Goal: Task Accomplishment & Management: Use online tool/utility

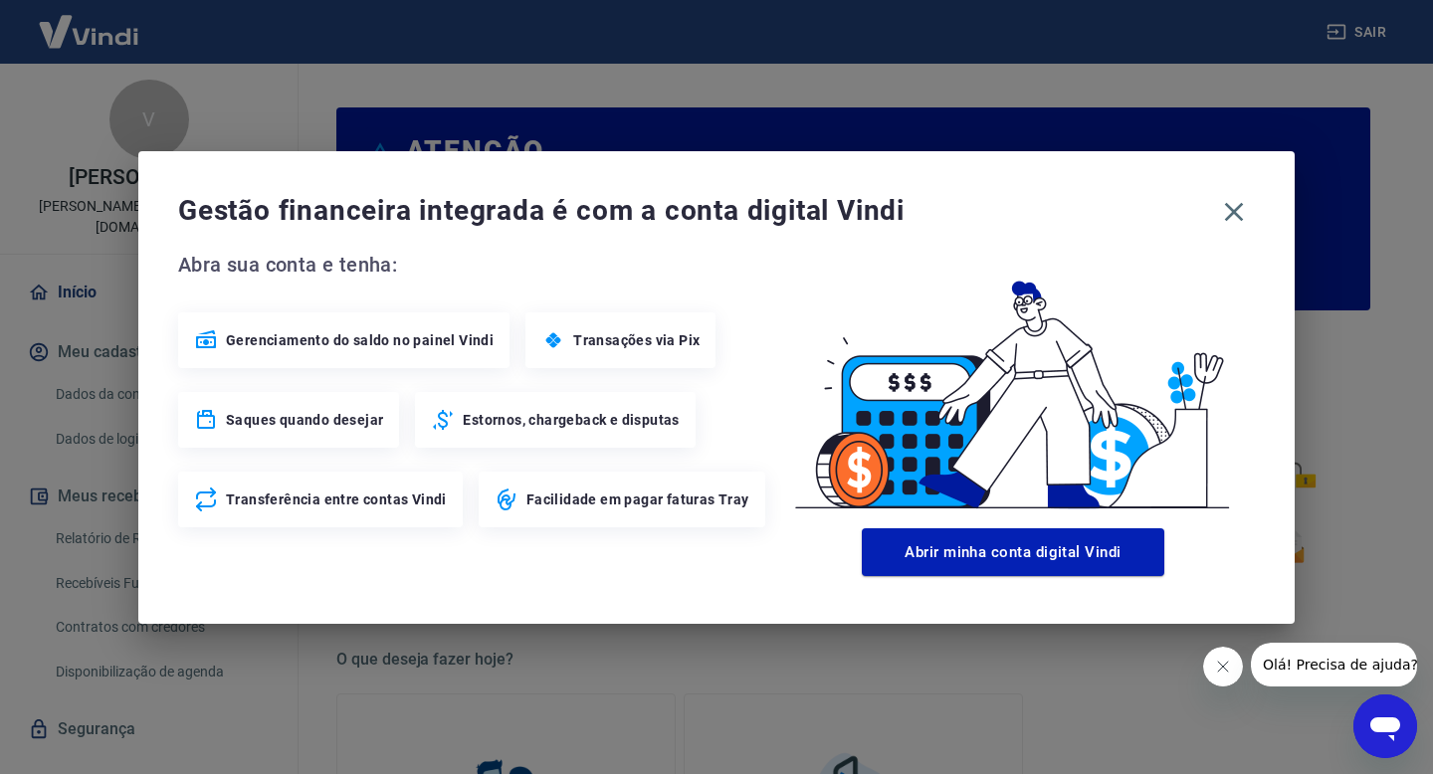
click at [392, 342] on span "Gerenciamento do saldo no painel Vindi" at bounding box center [360, 340] width 268 height 20
click at [1239, 205] on icon "button" at bounding box center [1234, 211] width 19 height 19
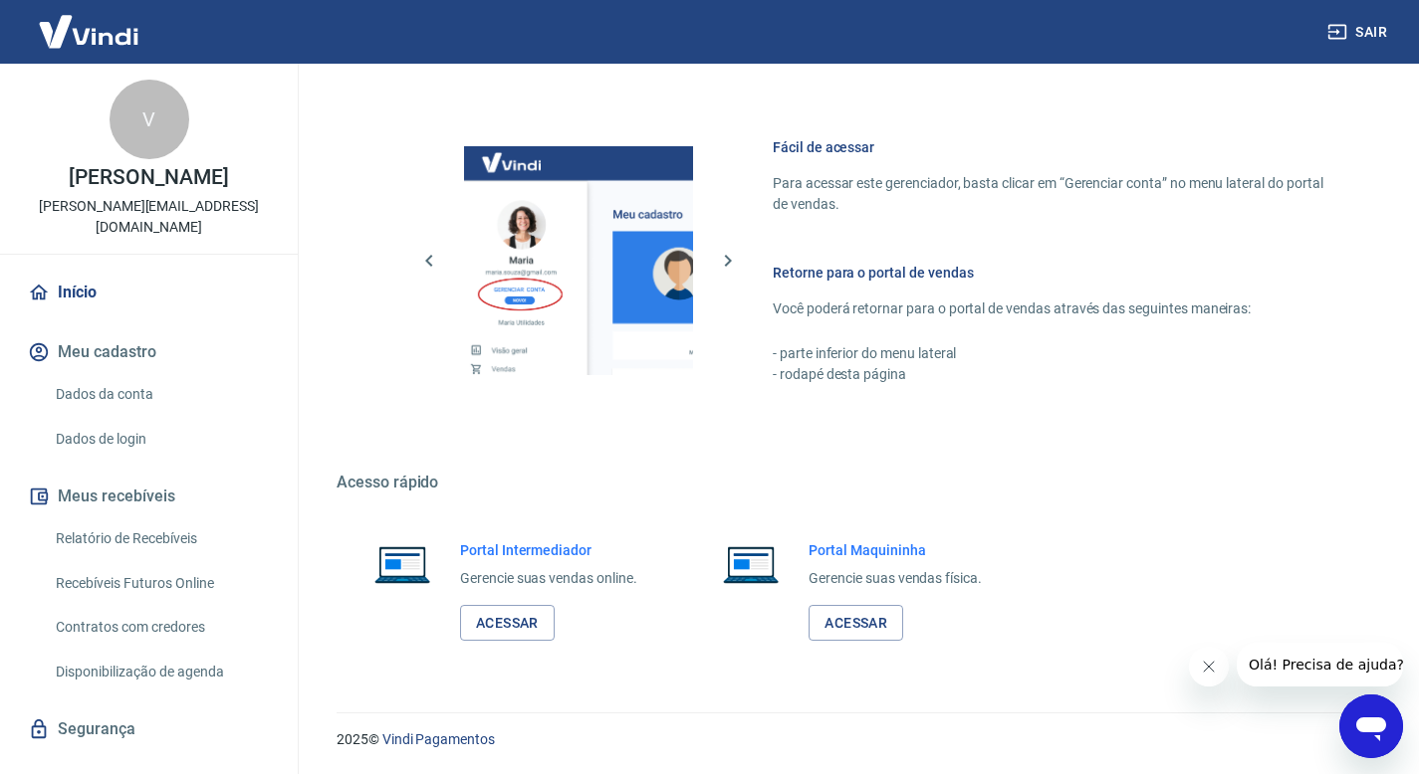
click at [177, 563] on link "Recebíveis Futuros Online" at bounding box center [161, 583] width 226 height 41
